Goal: Information Seeking & Learning: Learn about a topic

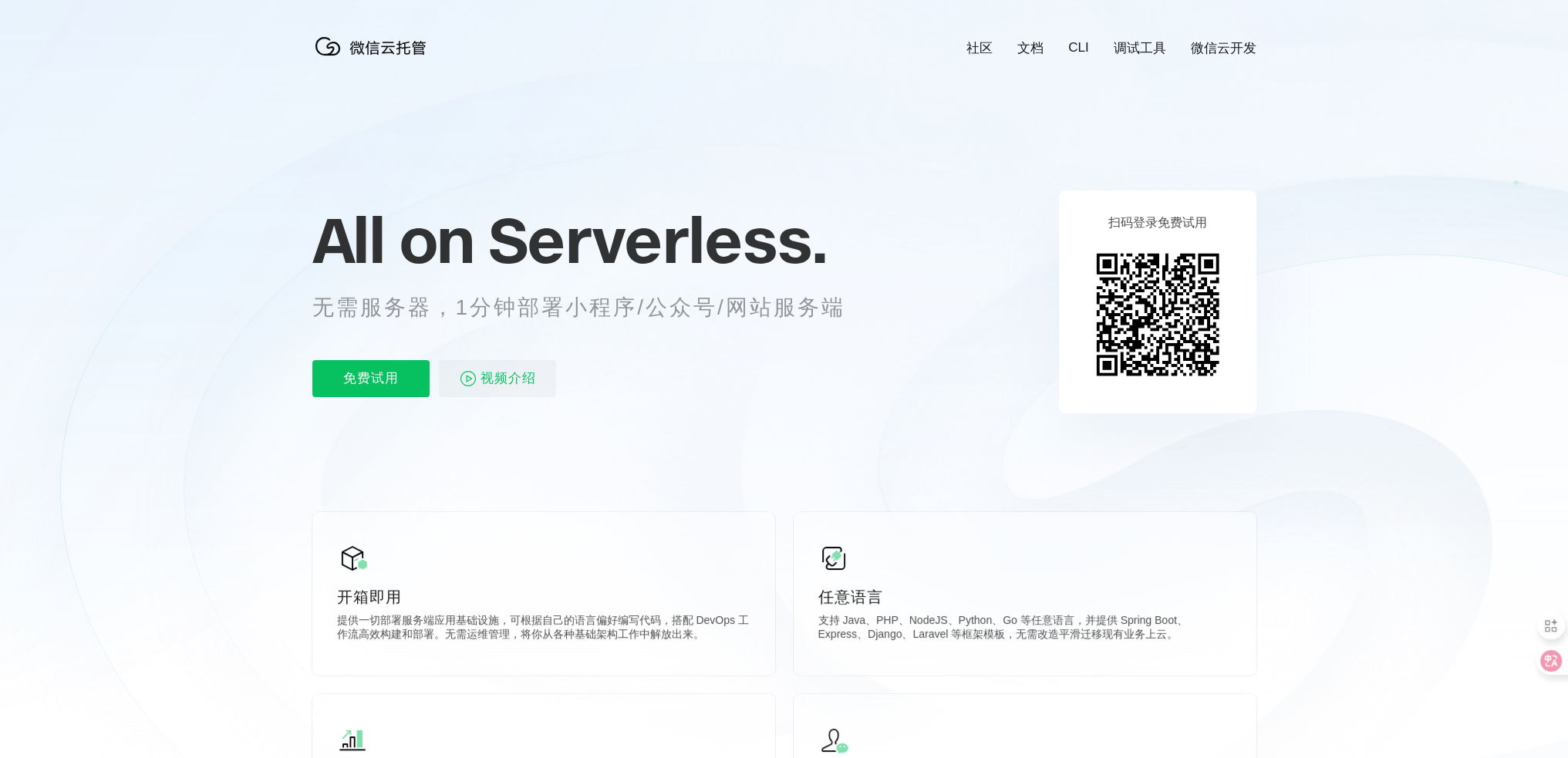
click at [595, 309] on p "无需服务器，1分钟部署小程序/公众号/网站服务端" at bounding box center [592, 307] width 561 height 31
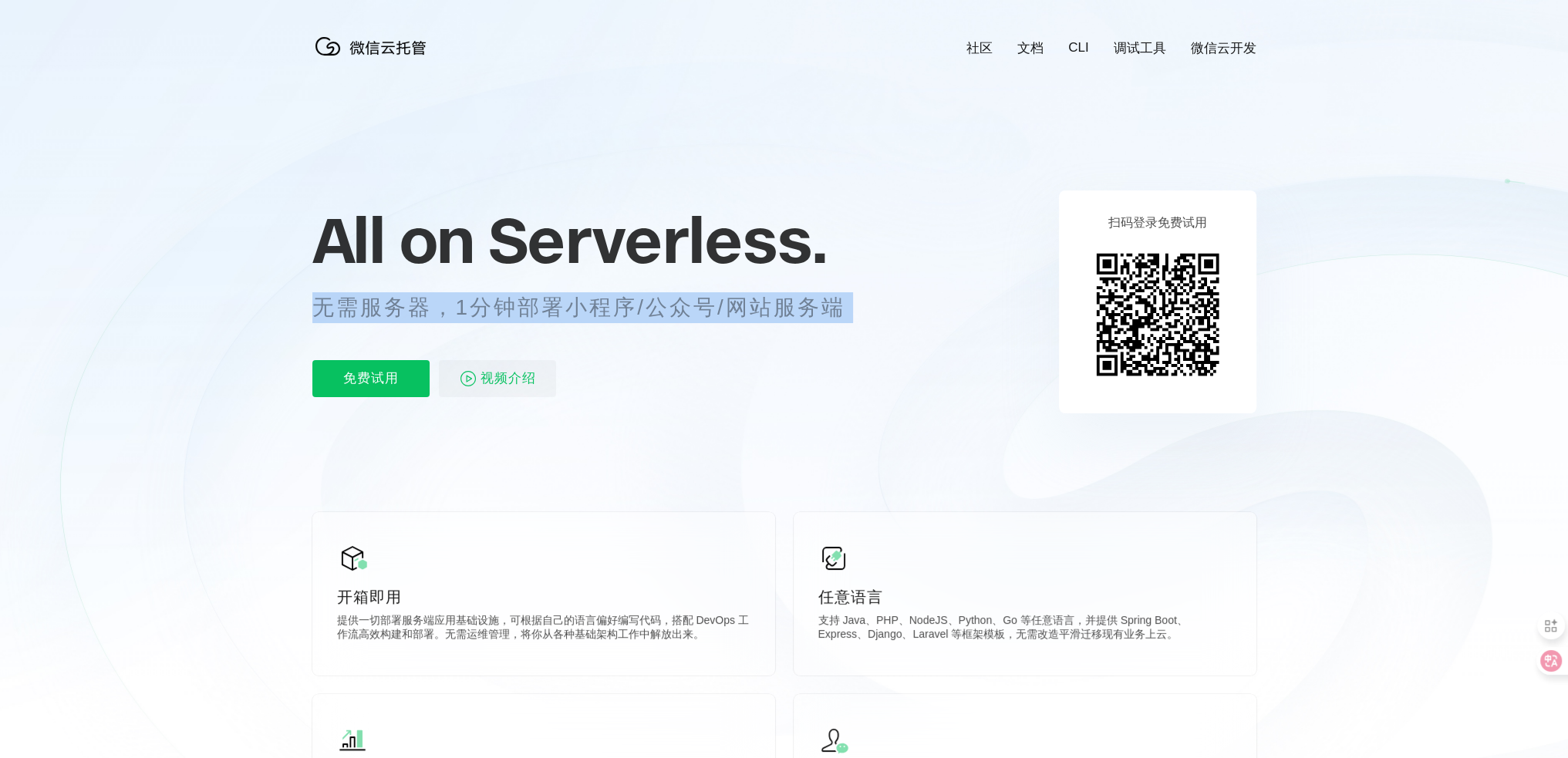
click at [595, 309] on p "无需服务器，1分钟部署小程序/公众号/网站服务端" at bounding box center [592, 307] width 561 height 31
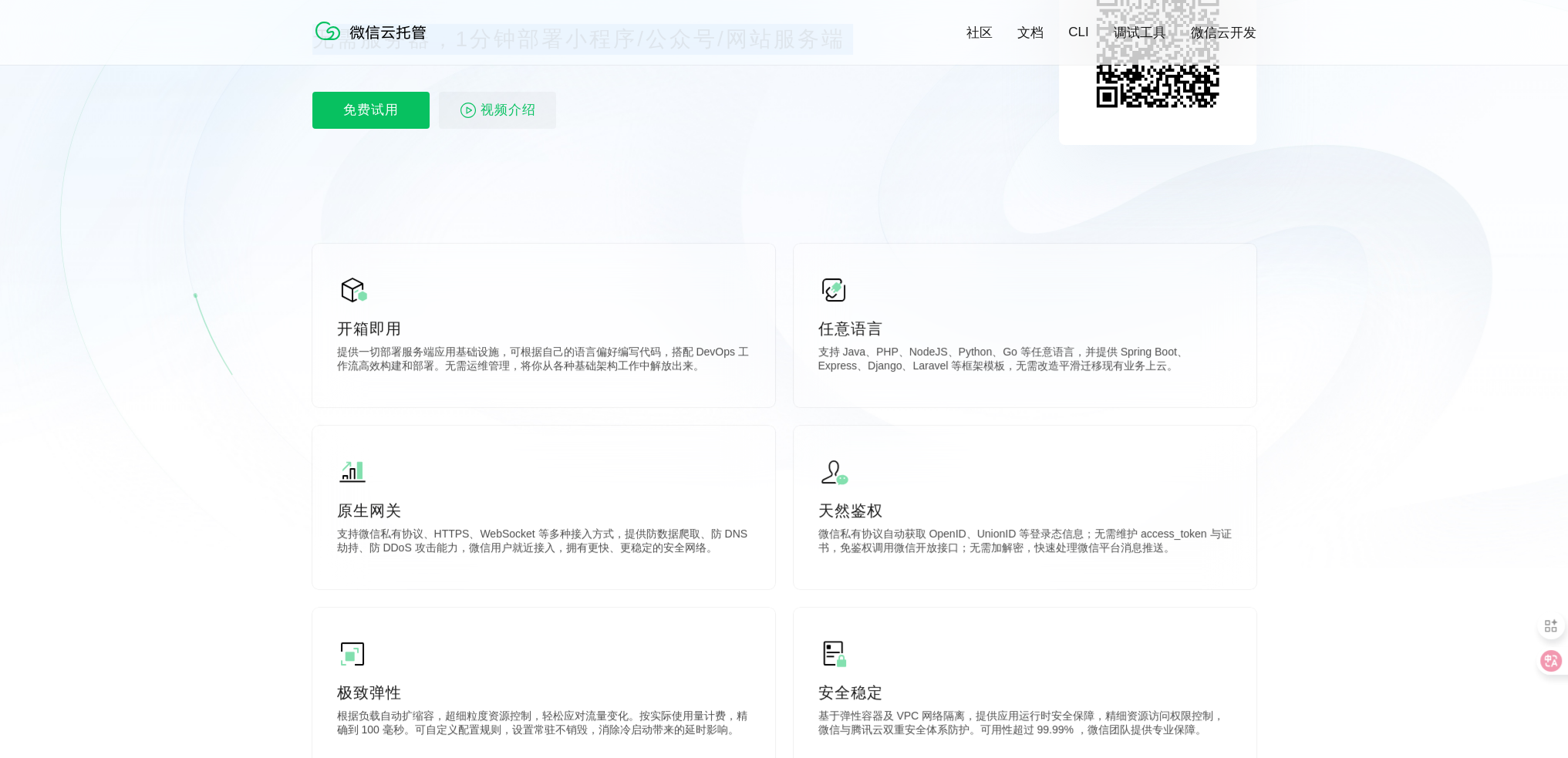
scroll to position [154, 0]
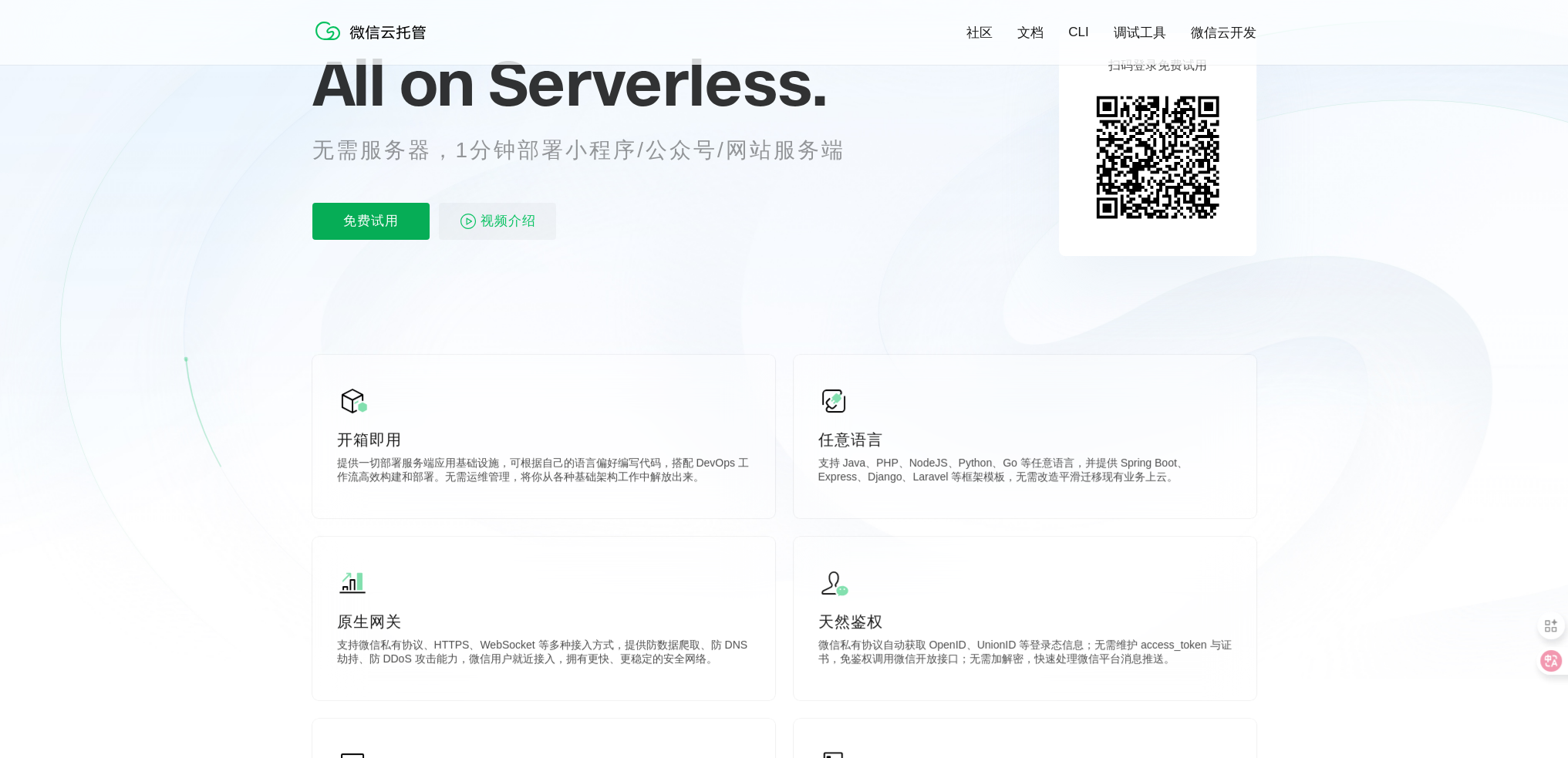
click at [384, 226] on p "免费试用" at bounding box center [371, 221] width 117 height 37
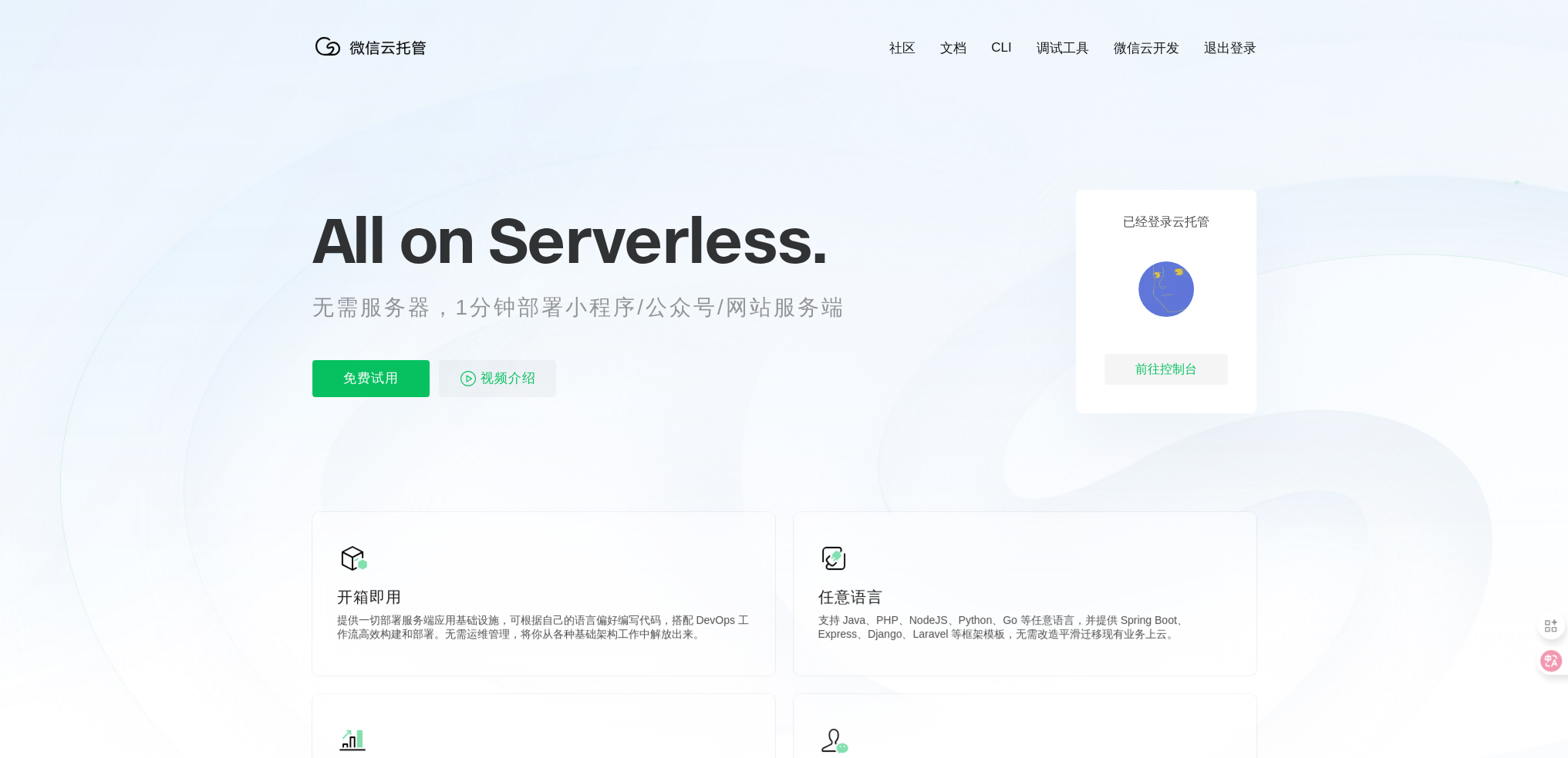
scroll to position [0, 2742]
click at [676, 244] on span "Serverless." at bounding box center [657, 240] width 339 height 77
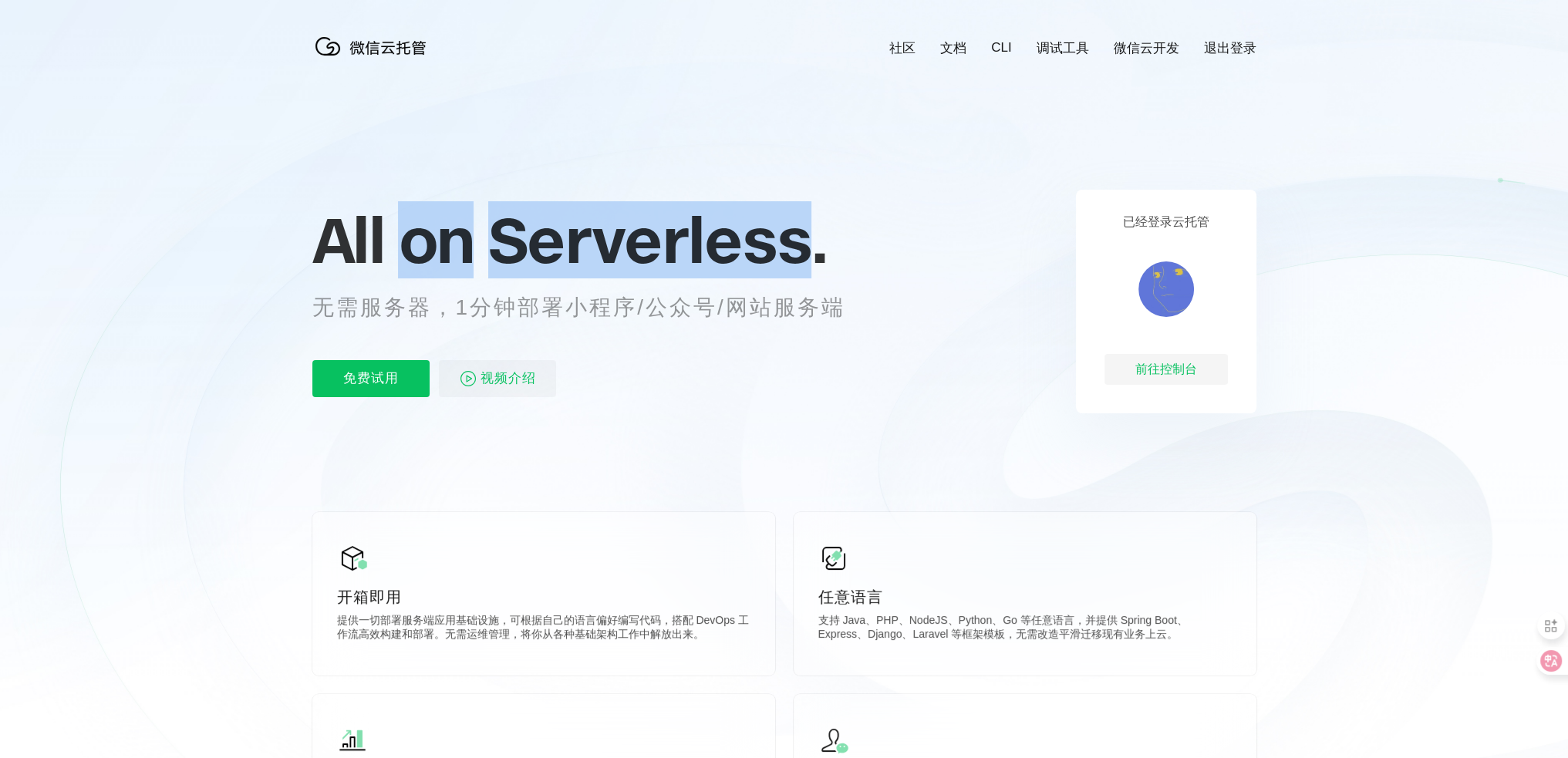
click at [676, 244] on span "Serverless." at bounding box center [657, 240] width 339 height 77
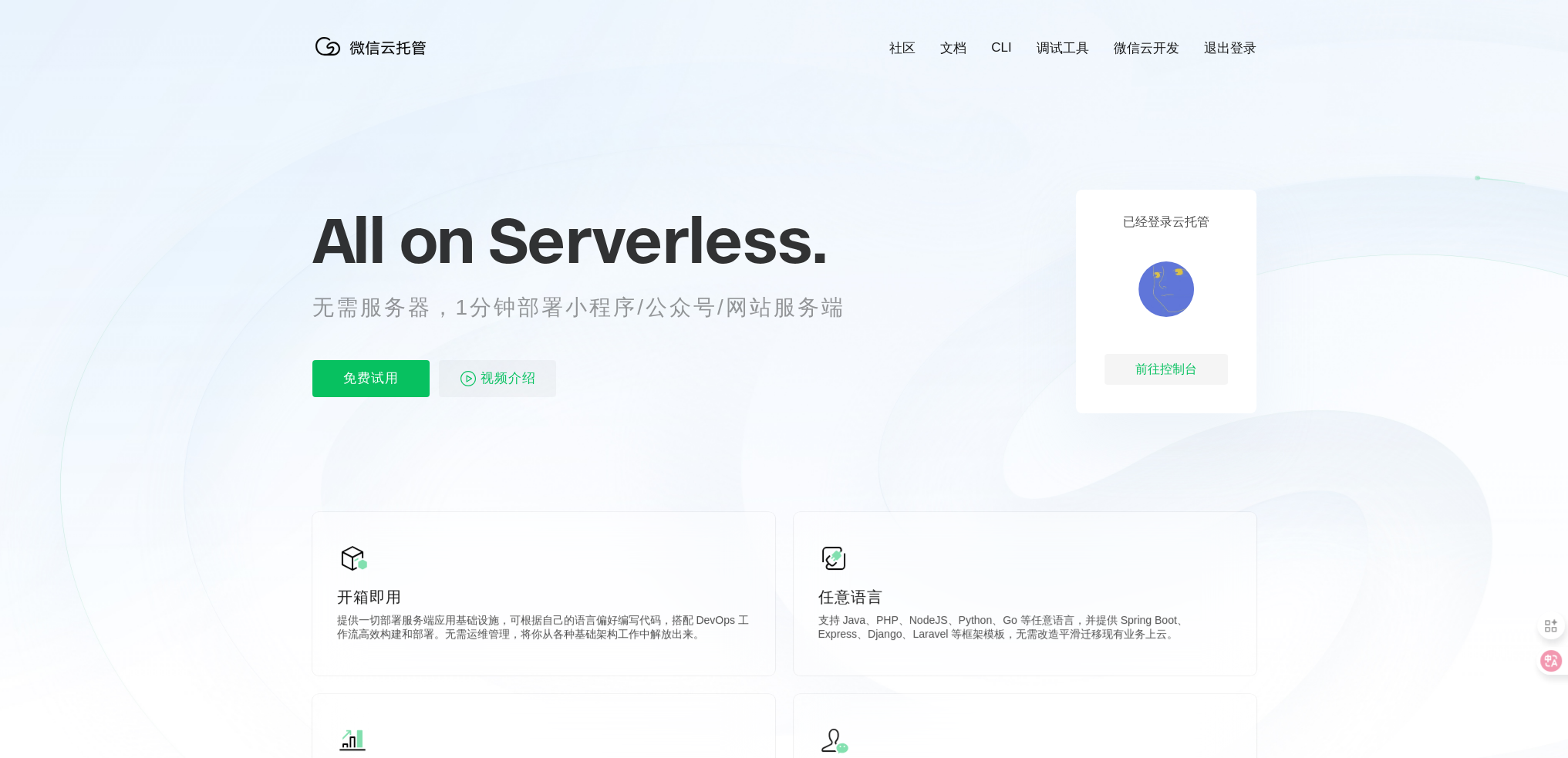
click at [691, 313] on p "无需服务器，1分钟部署小程序/公众号/网站服务端" at bounding box center [592, 307] width 561 height 31
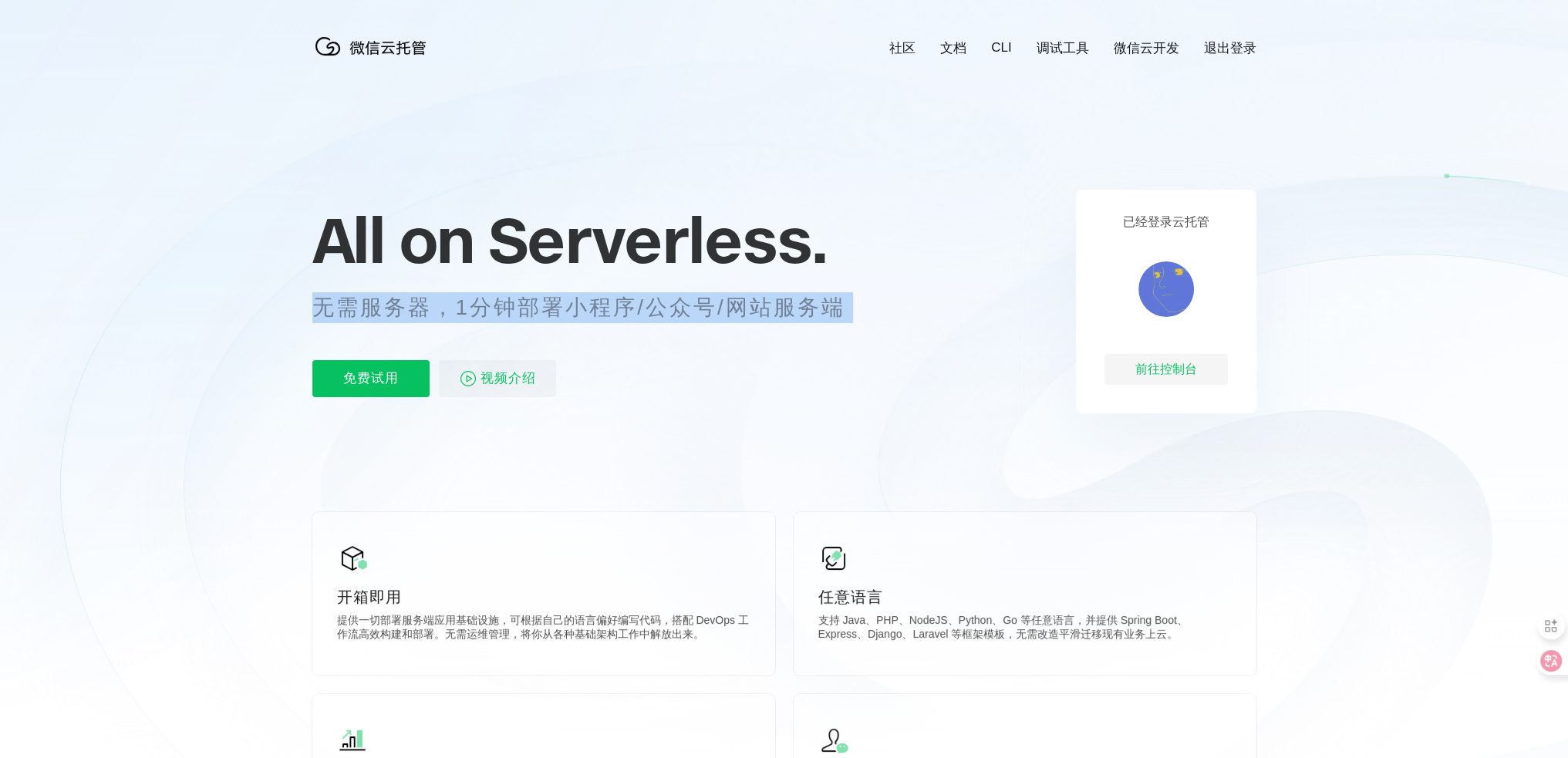
click at [691, 313] on p "无需服务器，1分钟部署小程序/公众号/网站服务端" at bounding box center [592, 307] width 561 height 31
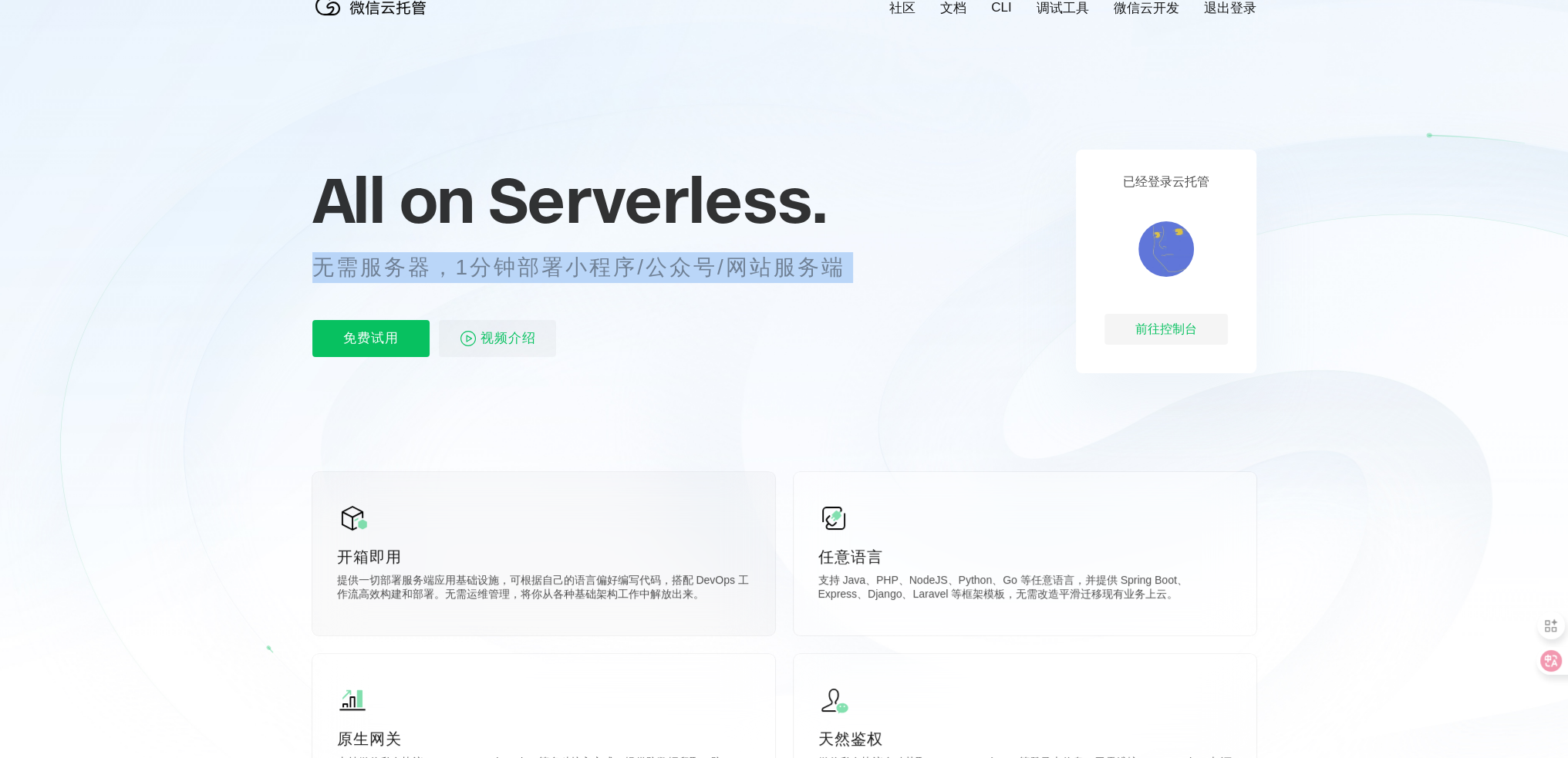
scroll to position [231, 0]
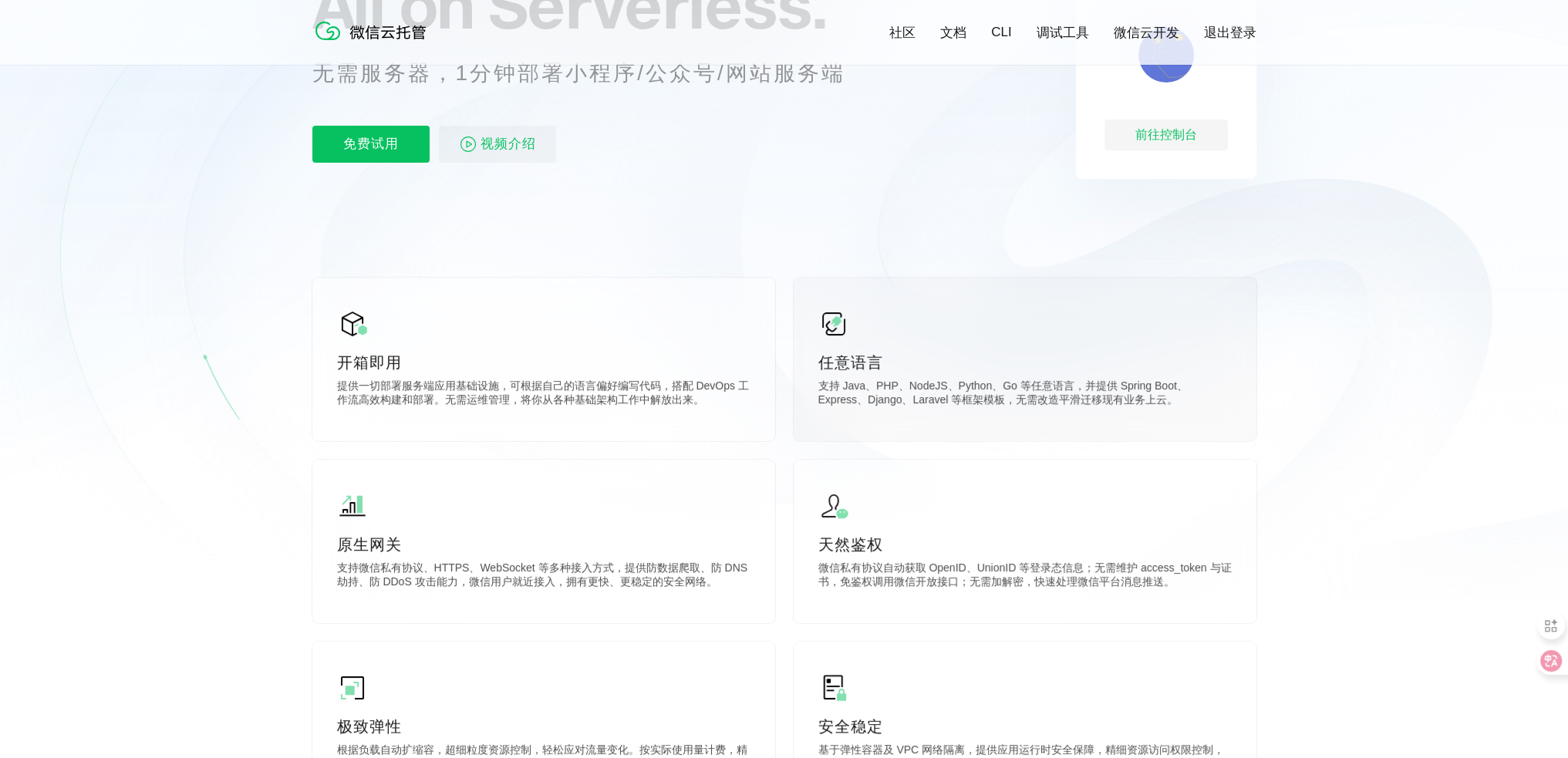
click at [869, 373] on p "任意语言" at bounding box center [1024, 363] width 413 height 22
click at [566, 572] on p "支持微信私有协议、HTTPS、WebSocket 等多种接入方式，提供防数据爬取、防 DNS 劫持、防 DDoS 攻击能力，微信用户就近接入，拥有更快、更稳定…" at bounding box center [544, 576] width 413 height 31
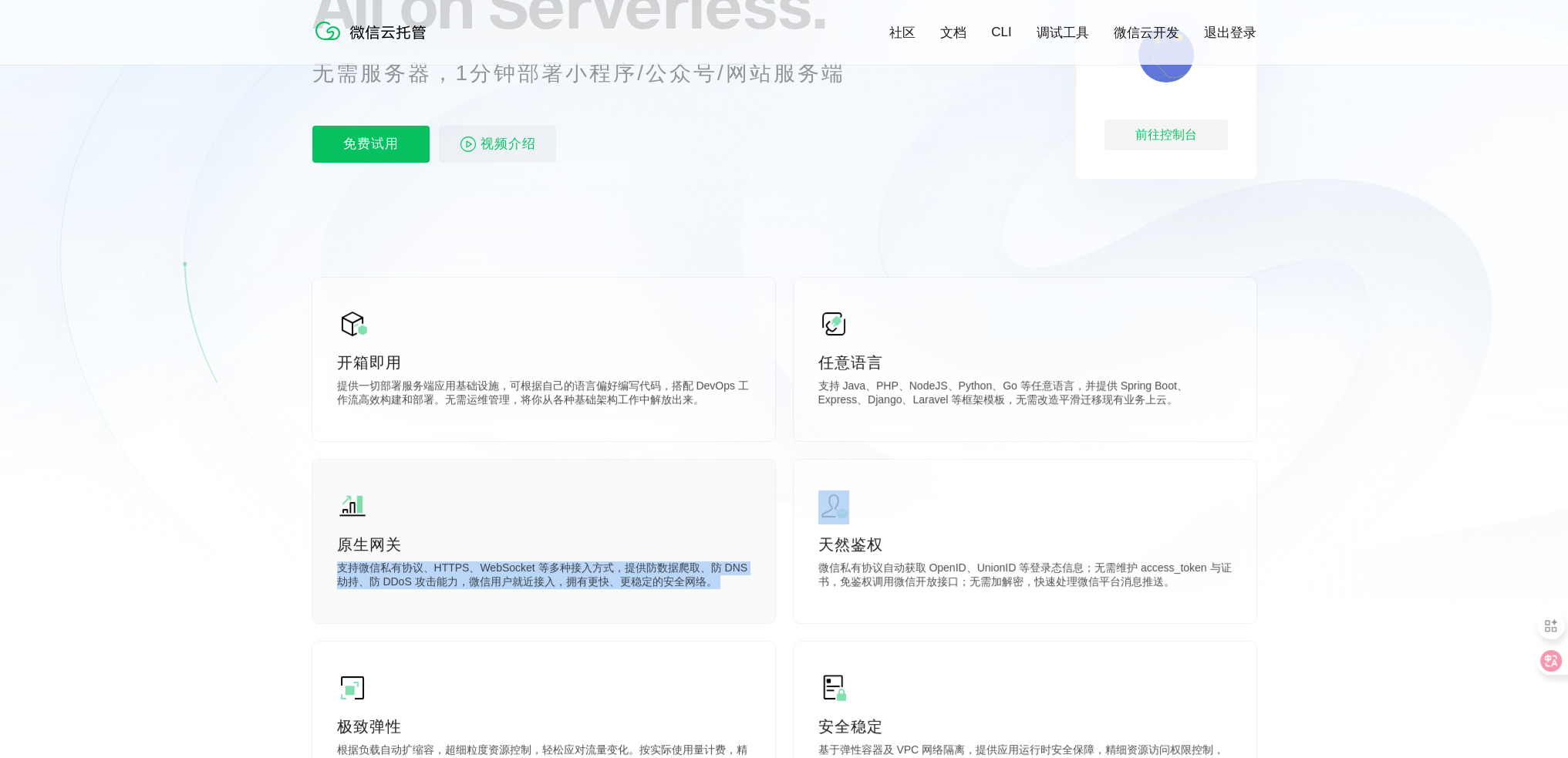
click at [566, 572] on p "支持微信私有协议、HTTPS、WebSocket 等多种接入方式，提供防数据爬取、防 DNS 劫持、防 DDoS 攻击能力，微信用户就近接入，拥有更快、更稳定…" at bounding box center [544, 576] width 413 height 31
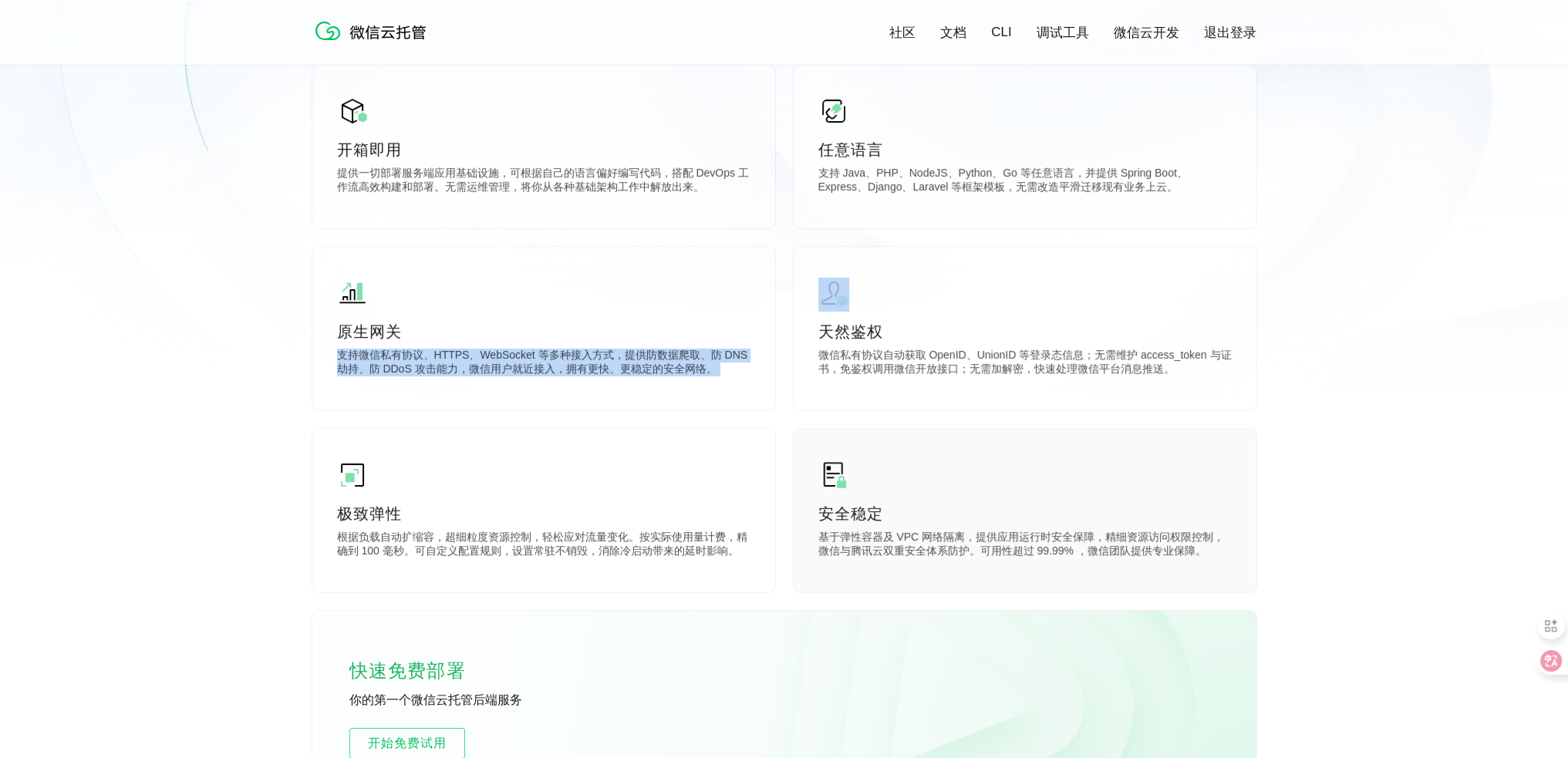
scroll to position [463, 0]
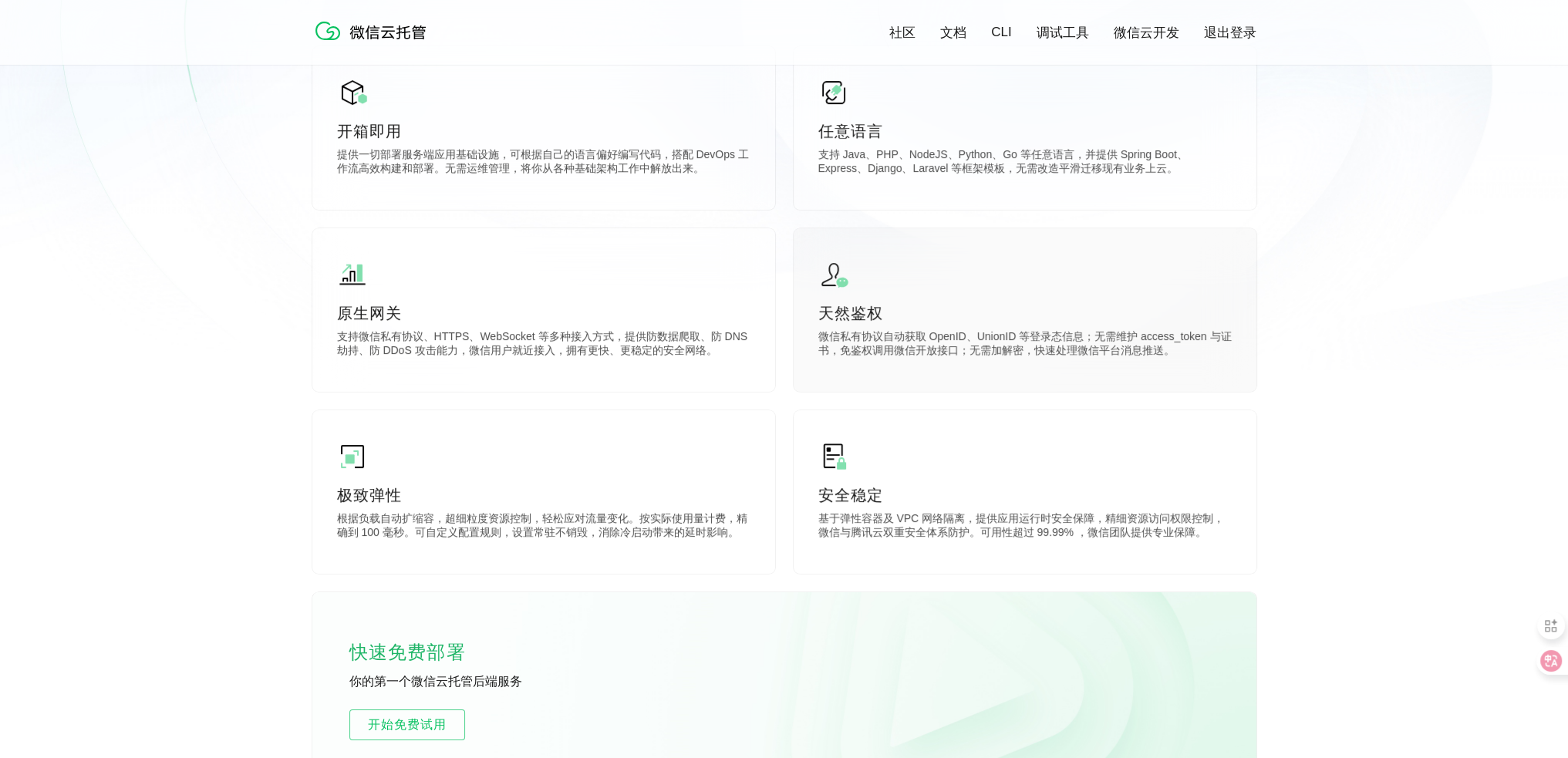
click at [987, 336] on p "微信私有协议自动获取 OpenID、UnionID 等登录态信息；无需维护 access_token 与证书，免鉴权调用微信开放接口；无需加解密，快速处理微信…" at bounding box center [1024, 345] width 413 height 31
click at [987, 335] on p "微信私有协议自动获取 OpenID、UnionID 等登录态信息；无需维护 access_token 与证书，免鉴权调用微信开放接口；无需加解密，快速处理微信…" at bounding box center [1024, 345] width 413 height 31
click at [989, 363] on div "天然鉴权 微信私有协议自动获取 OpenID、UnionID 等登录态信息；无需维护 access_token 与证书，免鉴权调用微信开放接口；无需加解密，快…" at bounding box center [1024, 310] width 463 height 164
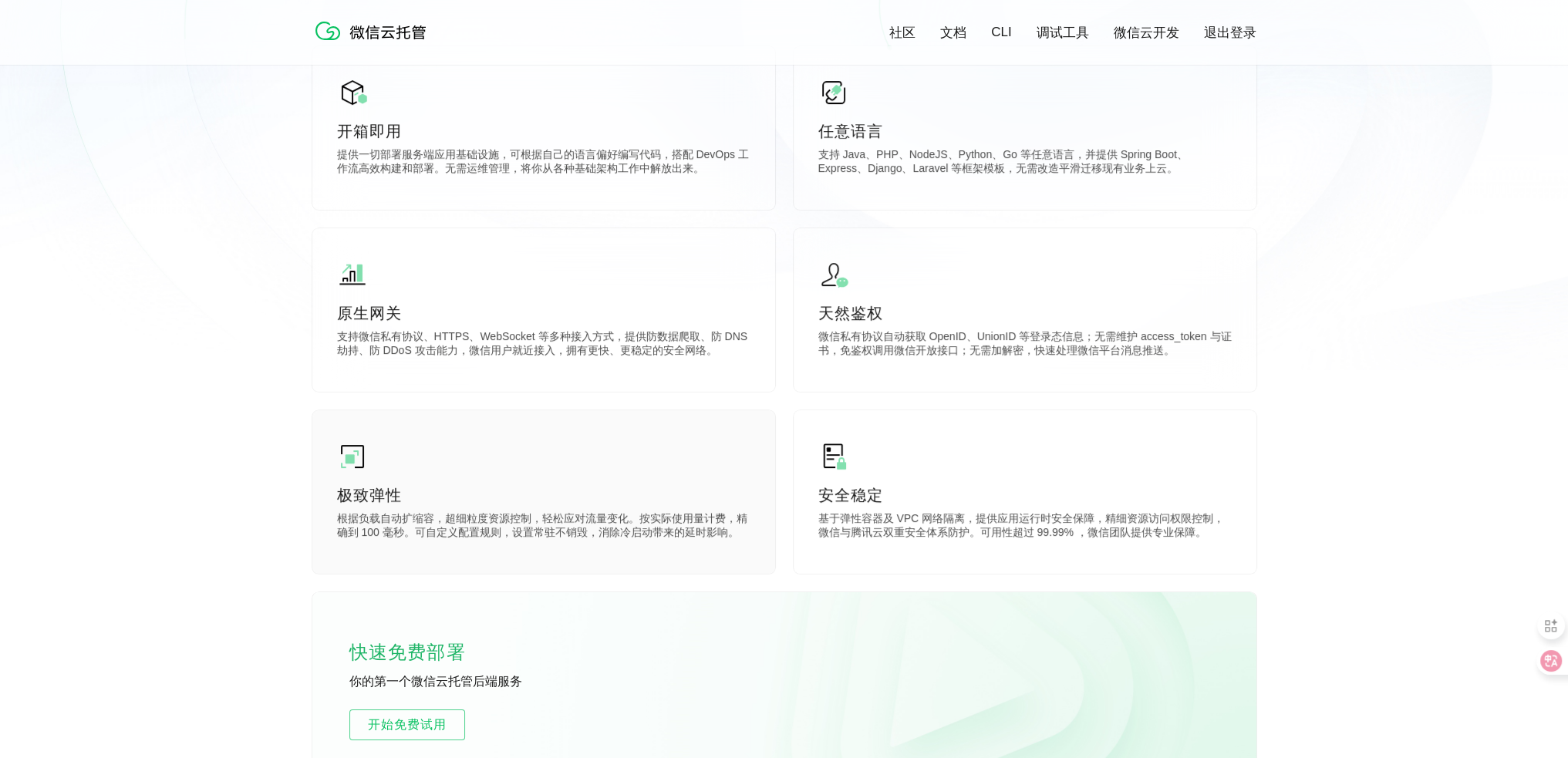
click at [500, 555] on div "极致弹性 根据负载自动扩缩容，超细粒度资源控制，轻松应对流量变化。按实际使用量计费，精确到 100 毫秒。可自定义配置规则，设置常驻不销毁，消除冷启动带来的延…" at bounding box center [544, 492] width 463 height 164
click at [509, 532] on p "根据负载自动扩缩容，超细粒度资源控制，轻松应对流量变化。按实际使用量计费，精确到 100 毫秒。可自定义配置规则，设置常驻不销毁，消除冷启动带来的延时影响。" at bounding box center [544, 527] width 413 height 31
click at [966, 505] on p "安全稳定" at bounding box center [1024, 495] width 413 height 22
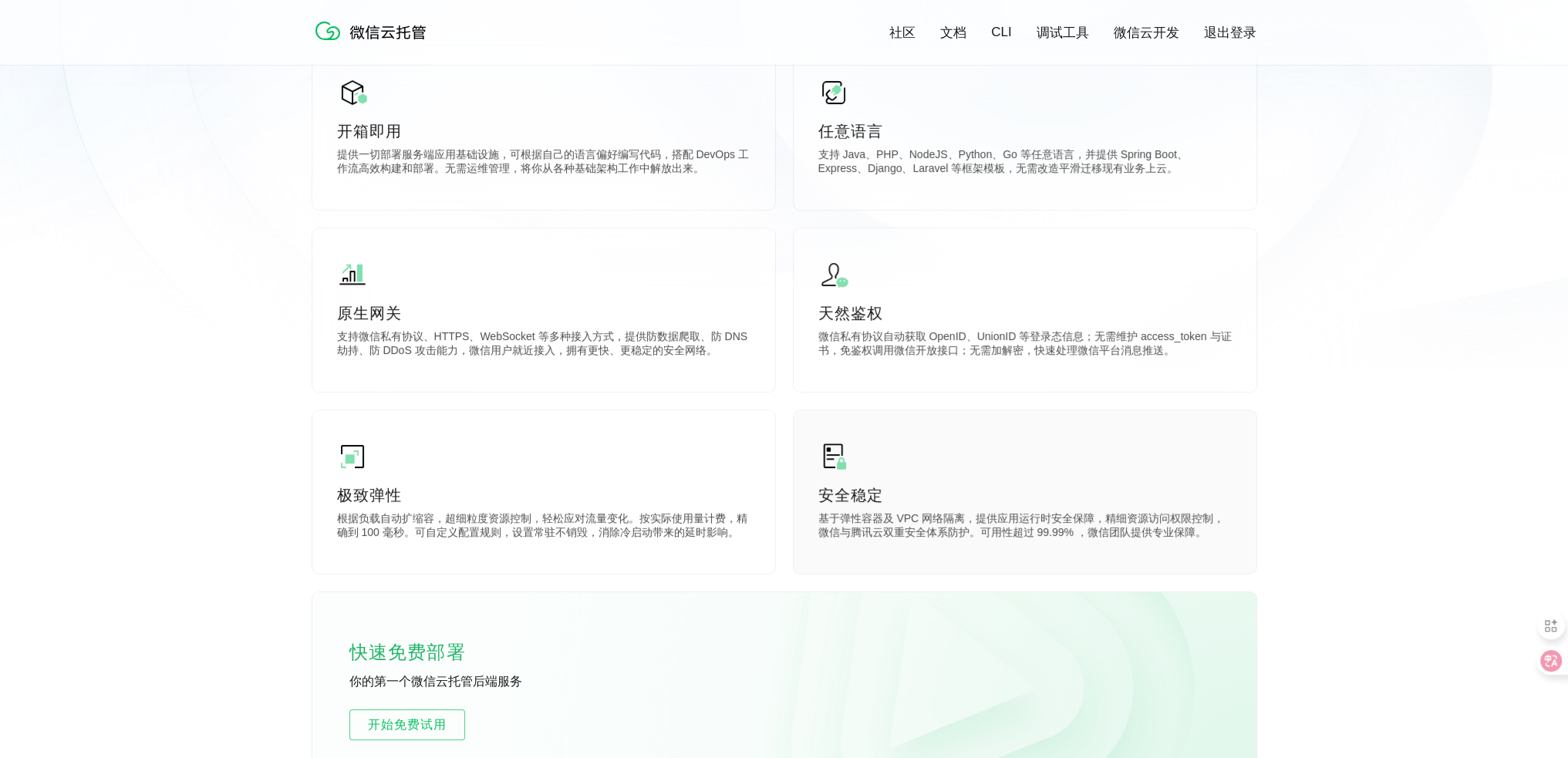
click at [966, 505] on p "安全稳定" at bounding box center [1024, 495] width 413 height 22
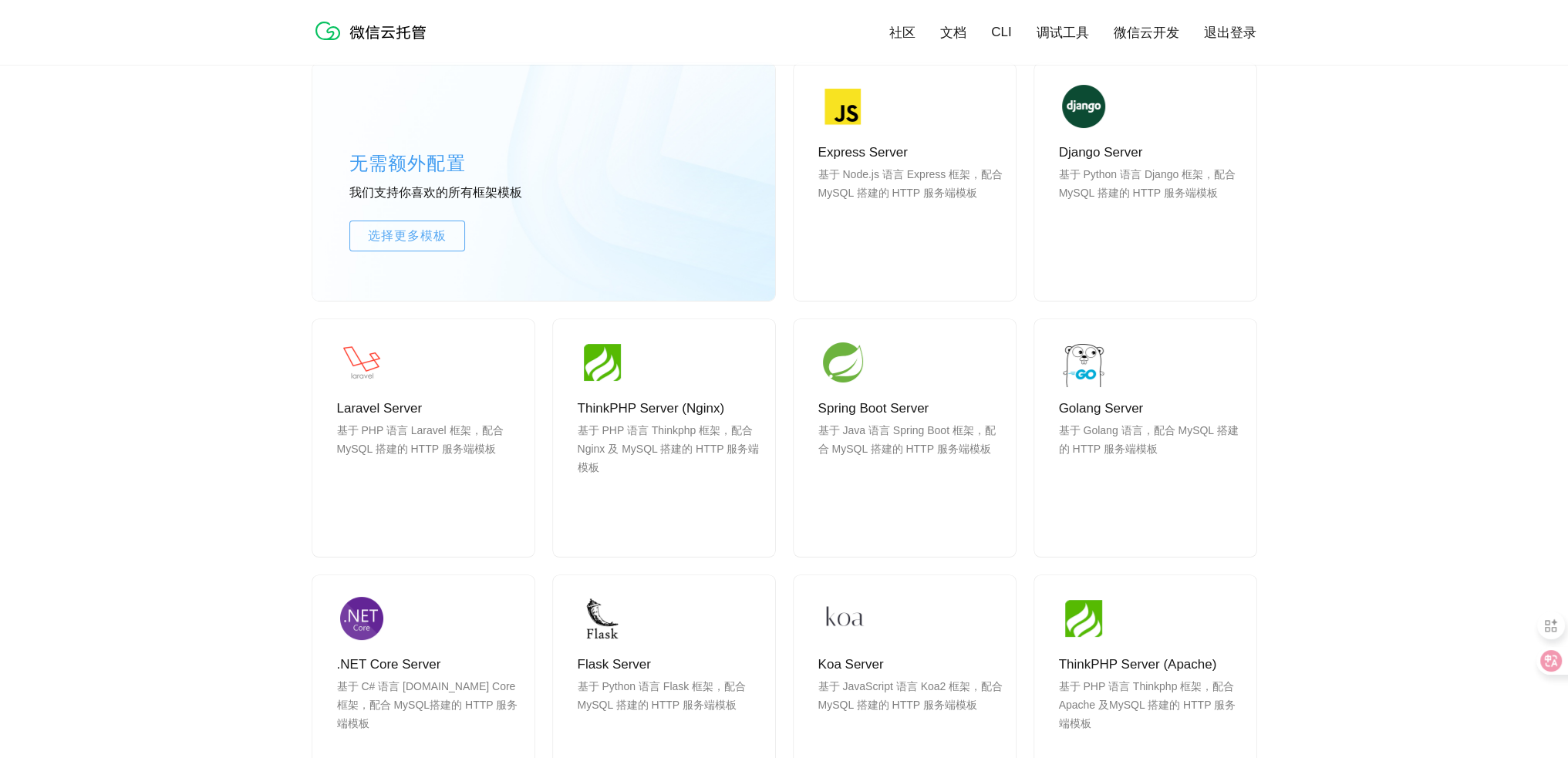
scroll to position [1310, 0]
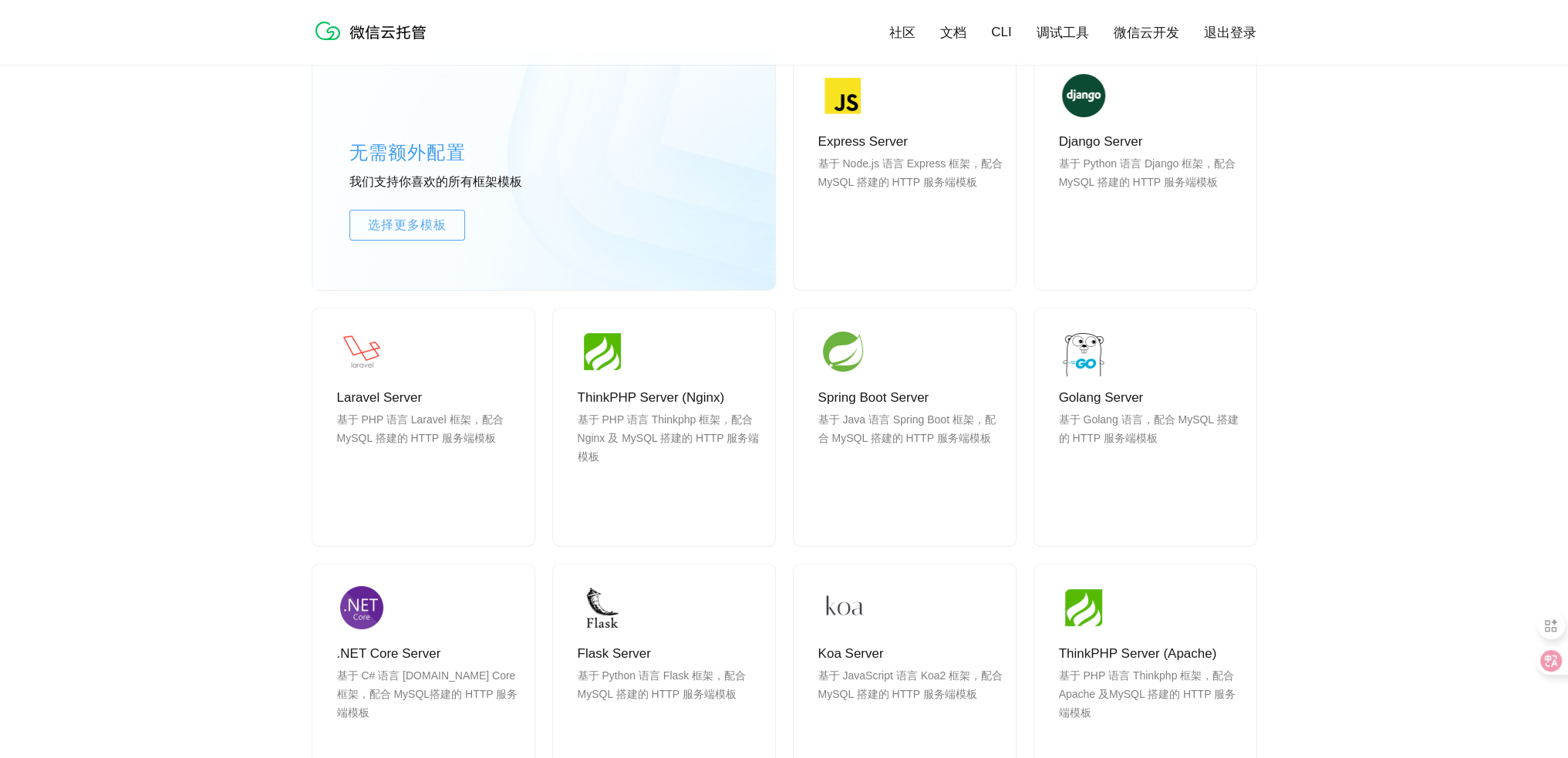
click at [1409, 425] on div "无需额外配置 我们支持你喜欢的所有框架模板 选择更多模板 Express Server 基于 Node.js 语言 Express 框架，配合 MySQL 搭…" at bounding box center [784, 454] width 1568 height 942
click at [924, 509] on span "使用" at bounding box center [904, 512] width 111 height 31
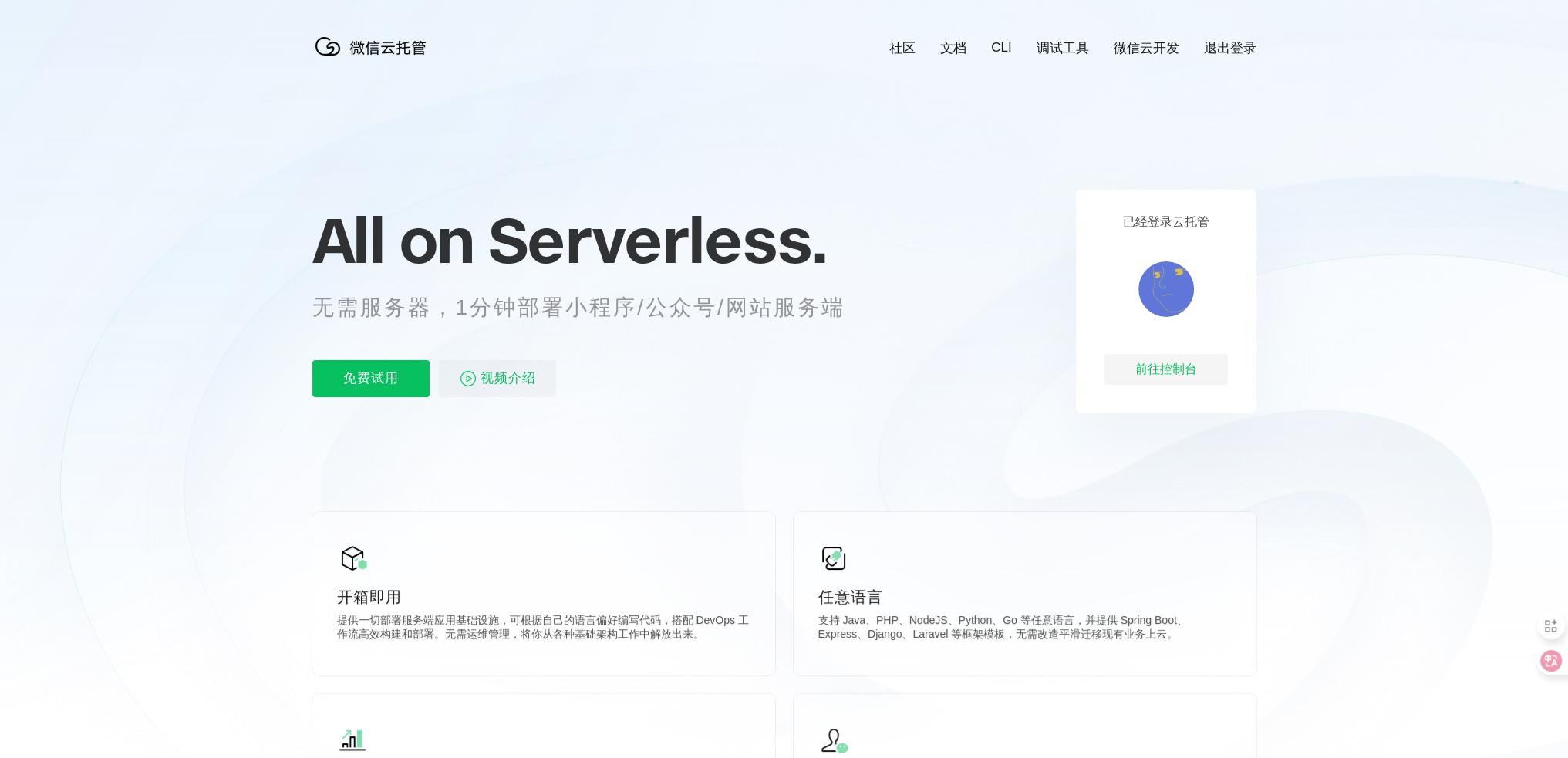
scroll to position [0, 2742]
click at [487, 381] on span "视频介绍" at bounding box center [508, 378] width 56 height 37
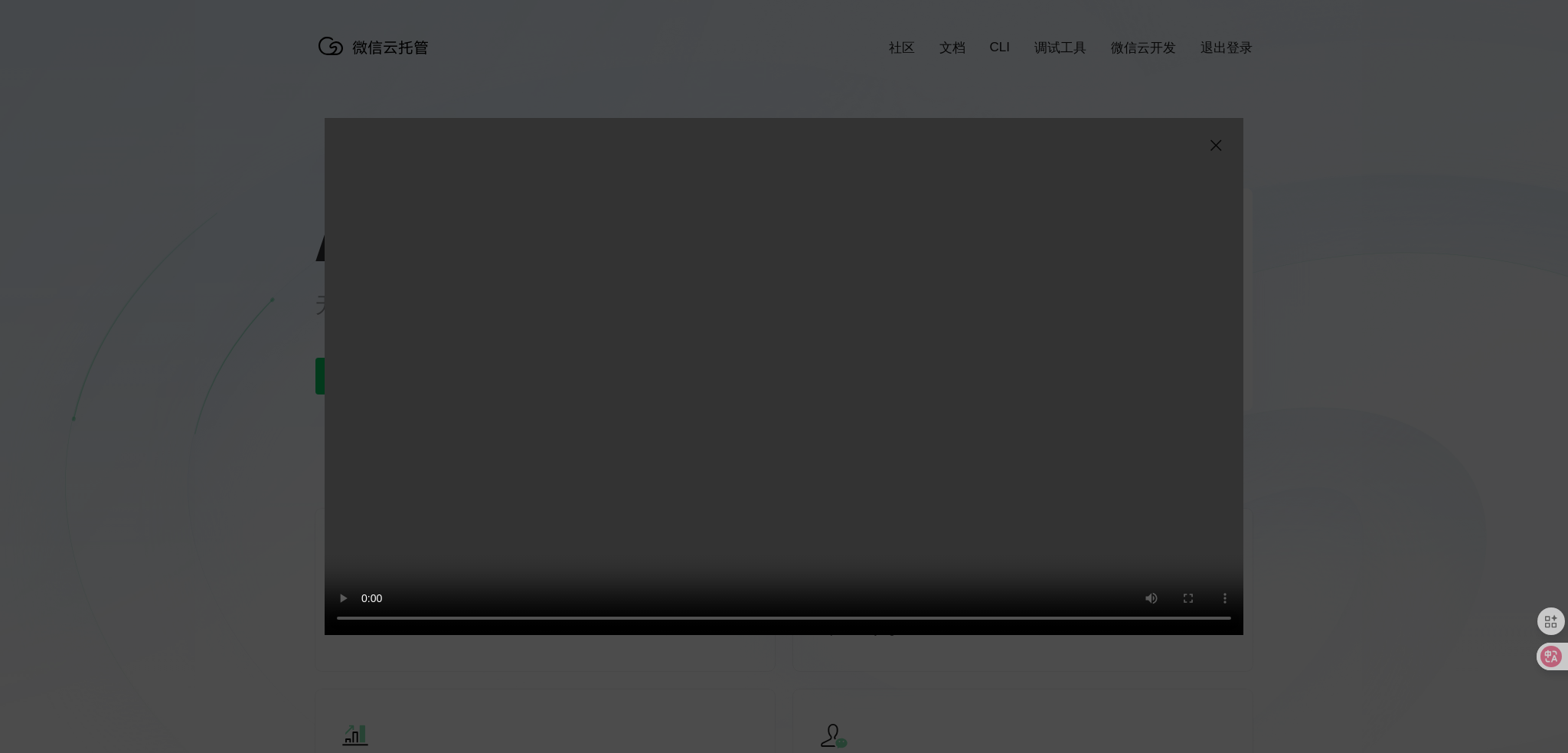
click at [1222, 143] on img at bounding box center [1216, 145] width 19 height 19
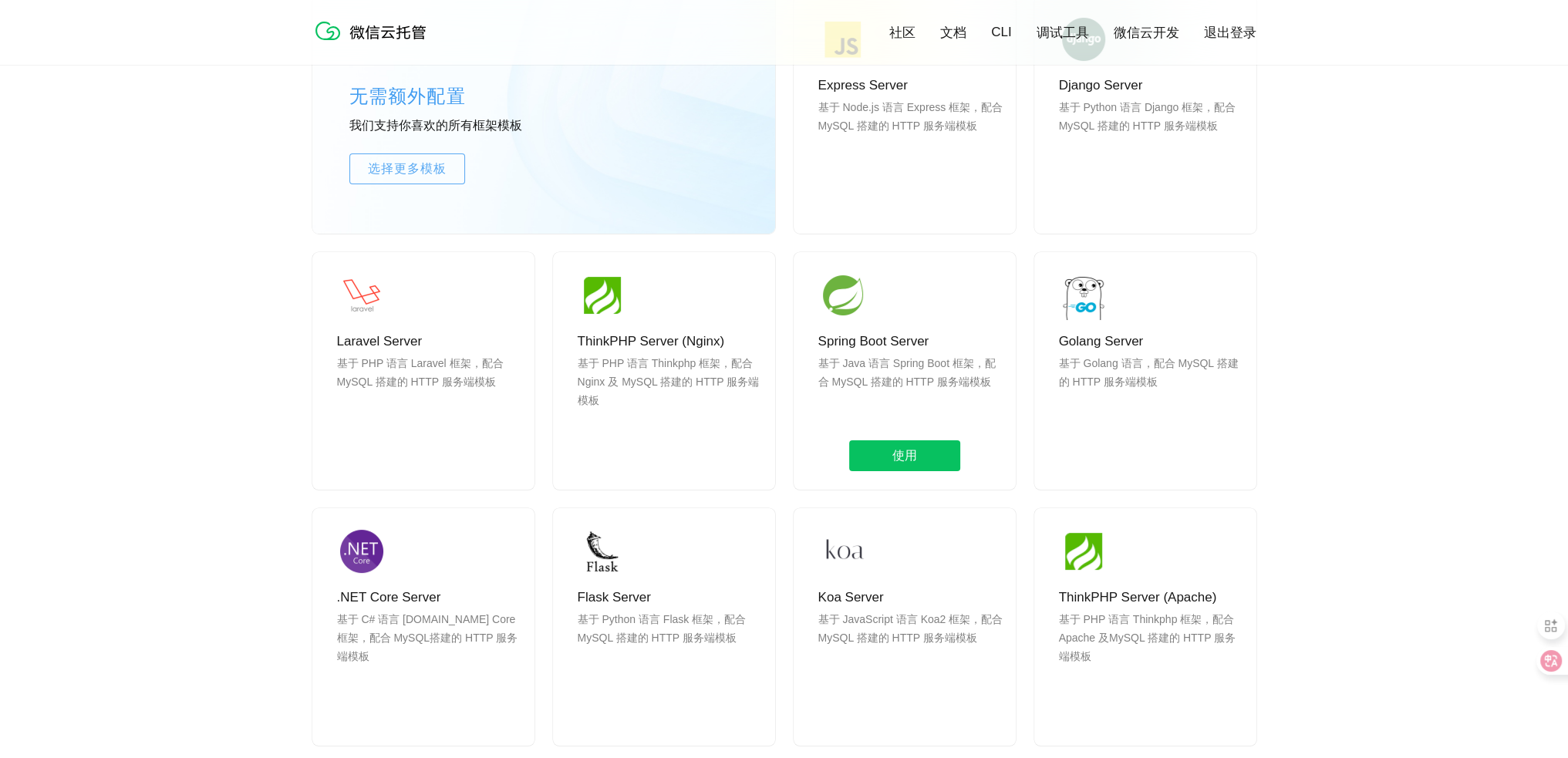
scroll to position [1388, 0]
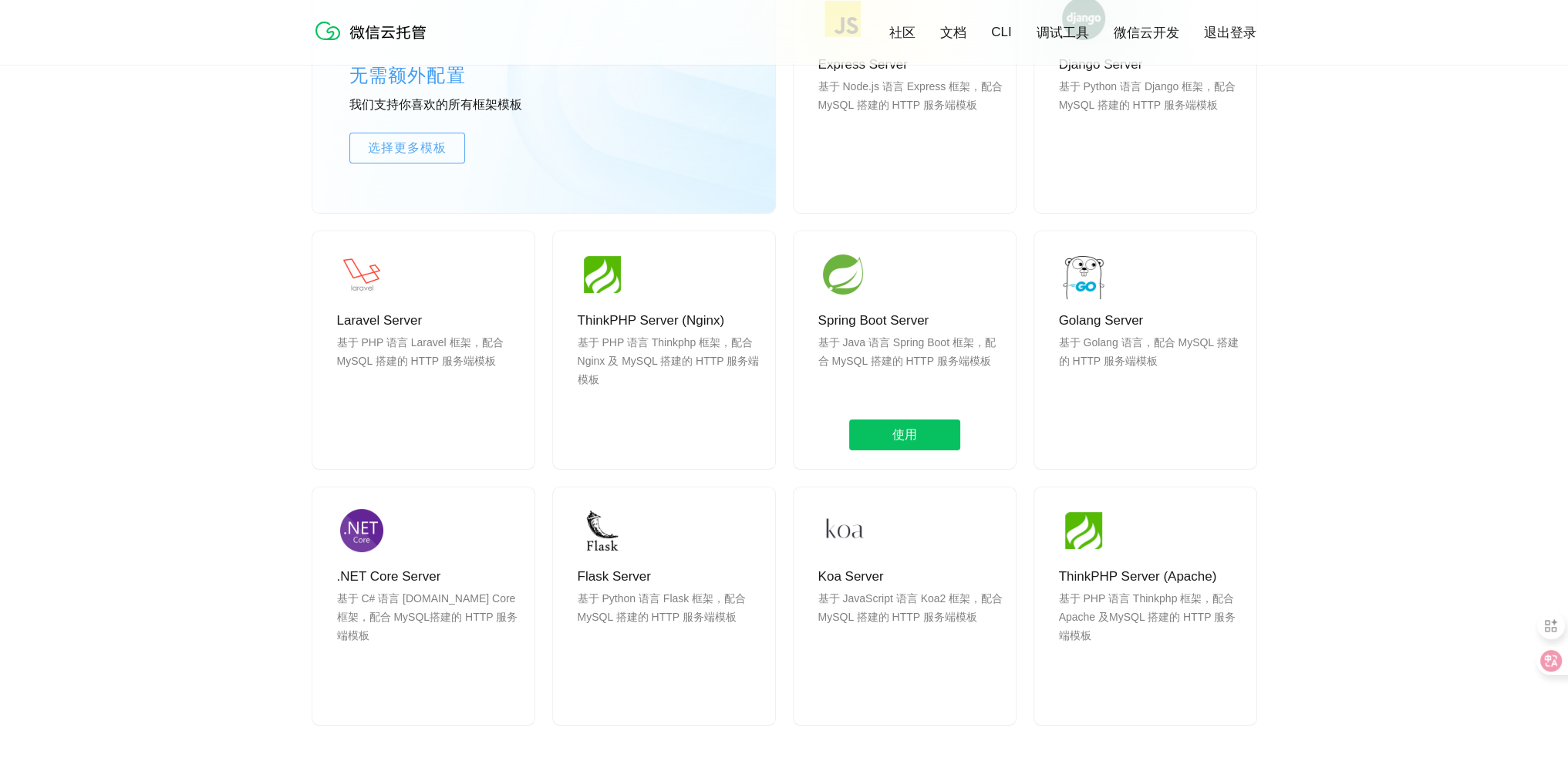
click at [894, 322] on p "Spring Boot Server" at bounding box center [910, 320] width 185 height 19
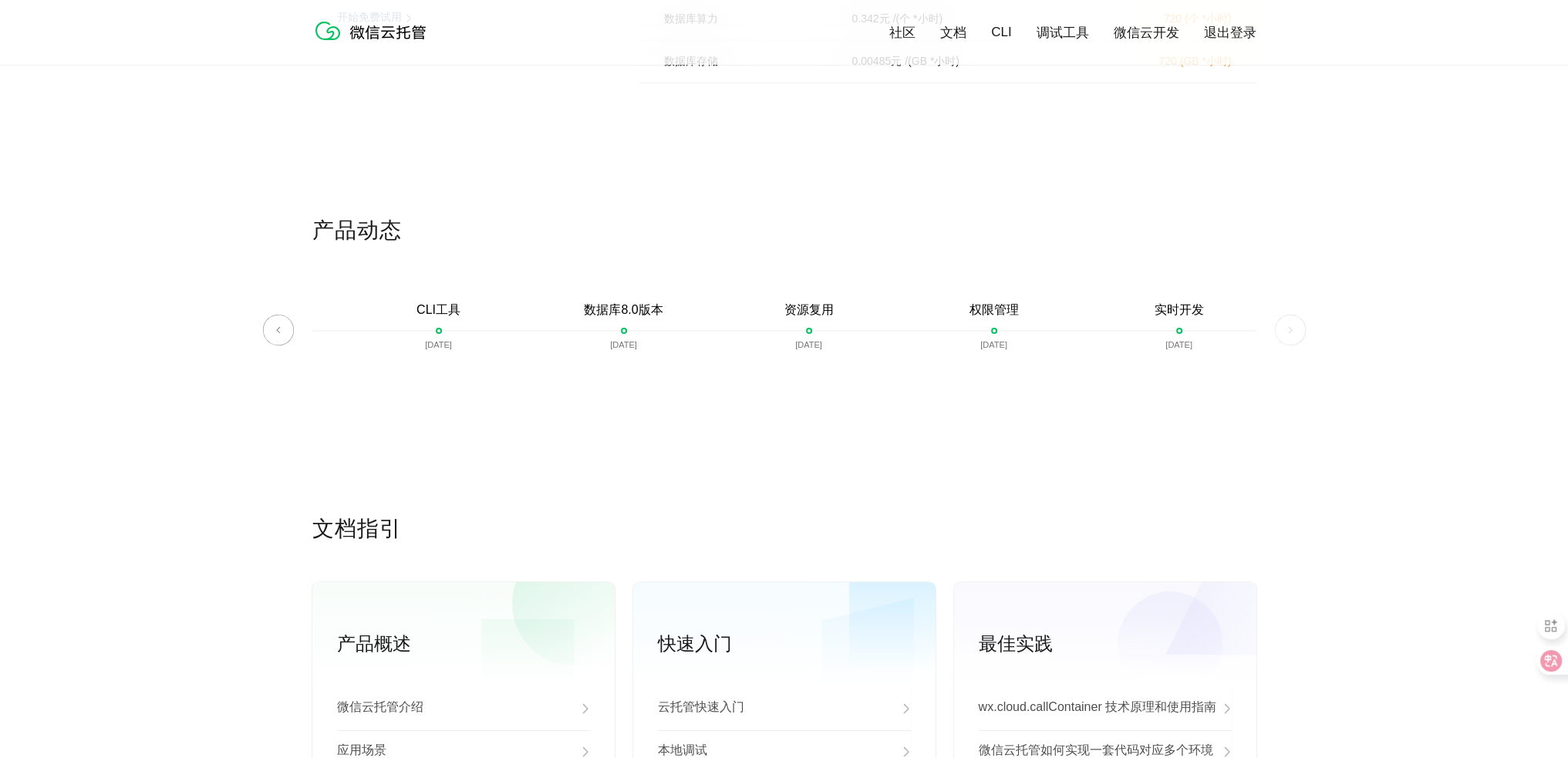
scroll to position [3771, 0]
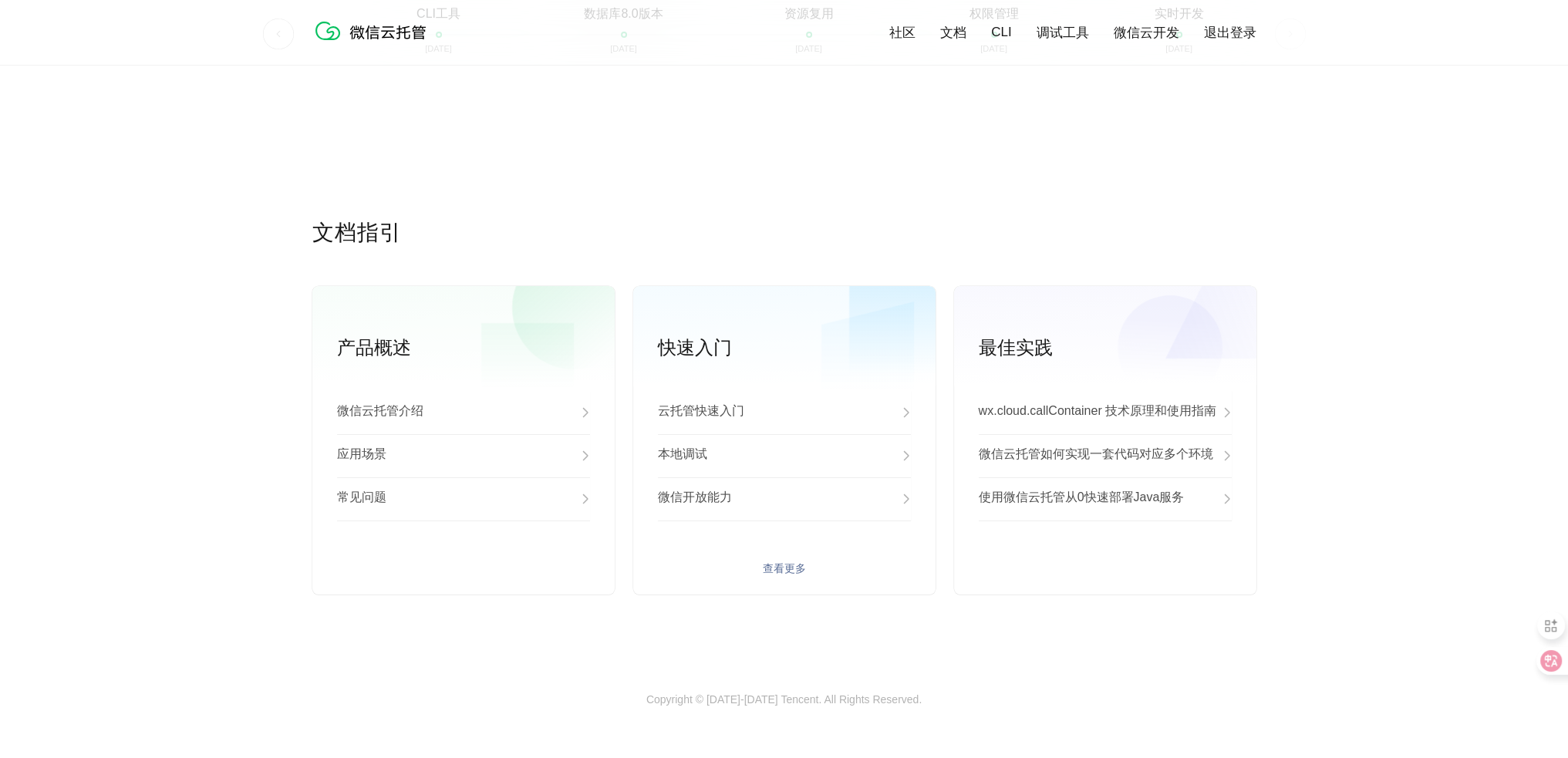
click at [811, 415] on div "云托管快速入门" at bounding box center [784, 411] width 253 height 43
